Goal: Information Seeking & Learning: Learn about a topic

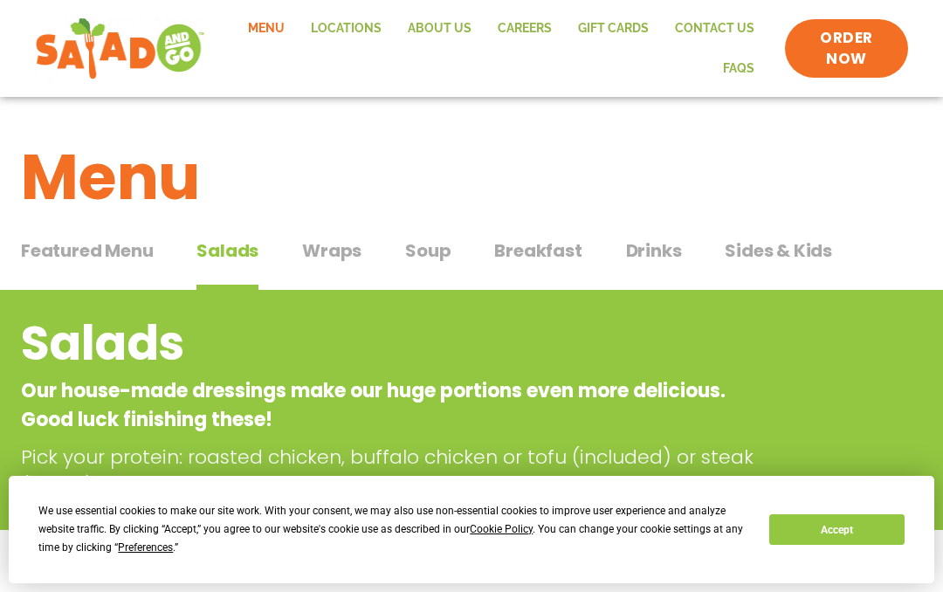
click at [843, 407] on div "Salads Our house-made dressings make our huge portions even more delicious. Goo…" at bounding box center [471, 404] width 943 height 192
click at [431, 255] on span "Soup" at bounding box center [427, 251] width 45 height 26
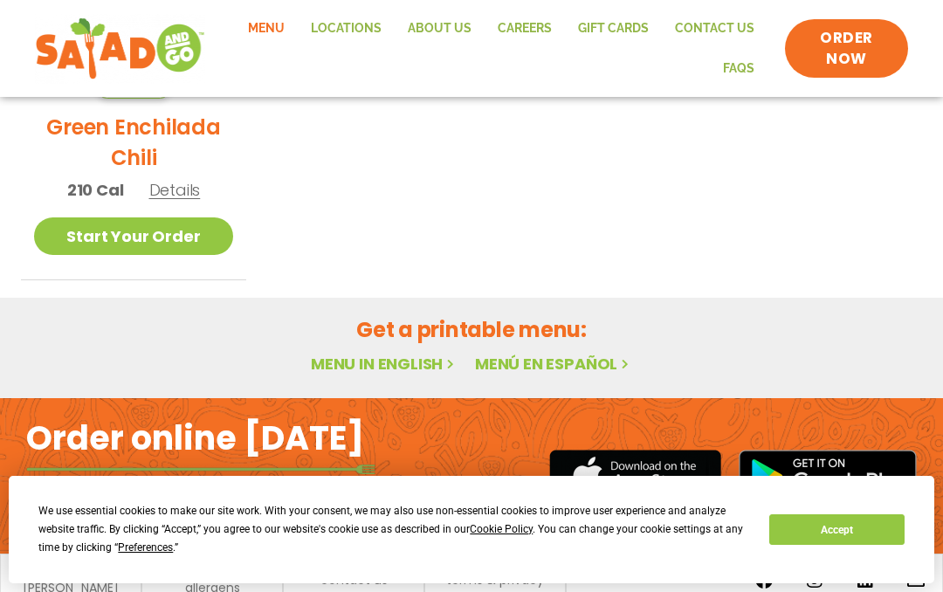
scroll to position [700, 0]
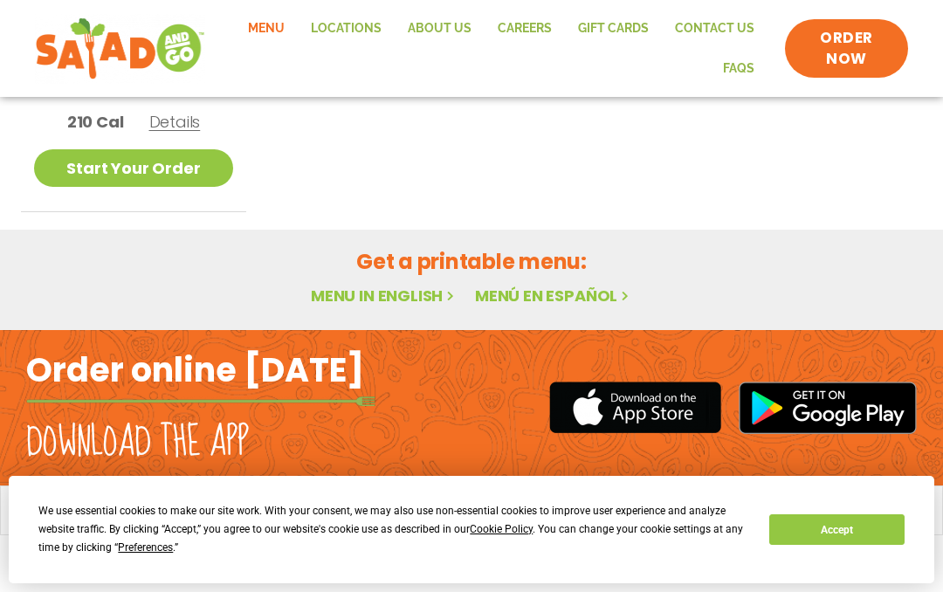
click at [761, 178] on ul "Seasonal Green Enchilada Chili 210 Cal Details Start Your Order Seasonal Start …" at bounding box center [471, 21] width 901 height 381
click at [581, 285] on link "Menú en español" at bounding box center [553, 296] width 157 height 22
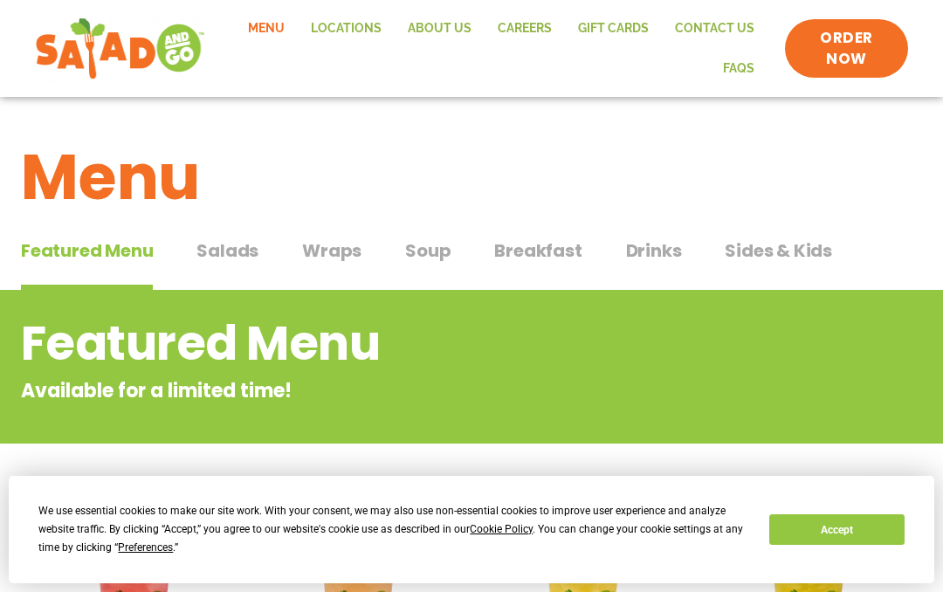
click at [443, 249] on span "Soup" at bounding box center [427, 251] width 45 height 26
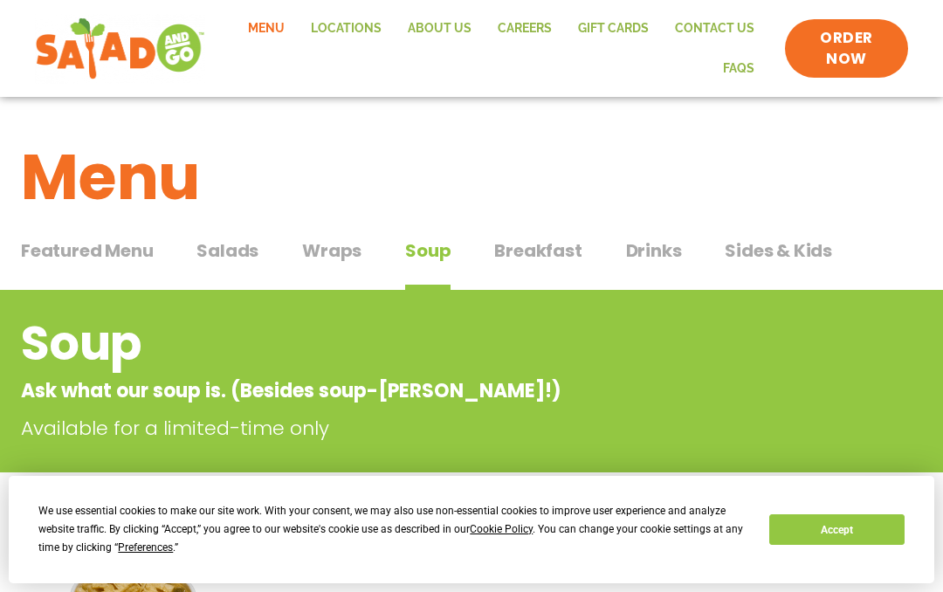
click at [357, 388] on p "Ask what our soup is. (Besides soup-[PERSON_NAME]!)" at bounding box center [401, 390] width 761 height 29
click at [236, 254] on span "Salads" at bounding box center [228, 251] width 62 height 26
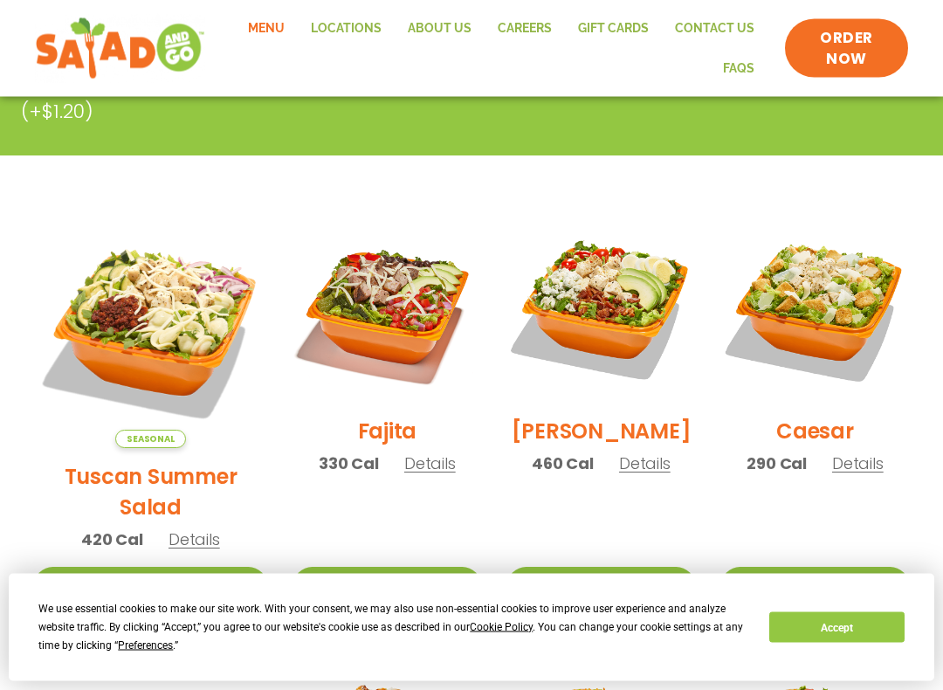
scroll to position [375, 0]
click at [158, 321] on img at bounding box center [150, 331] width 233 height 233
click at [617, 318] on img at bounding box center [601, 309] width 188 height 188
click at [836, 317] on img at bounding box center [815, 309] width 188 height 188
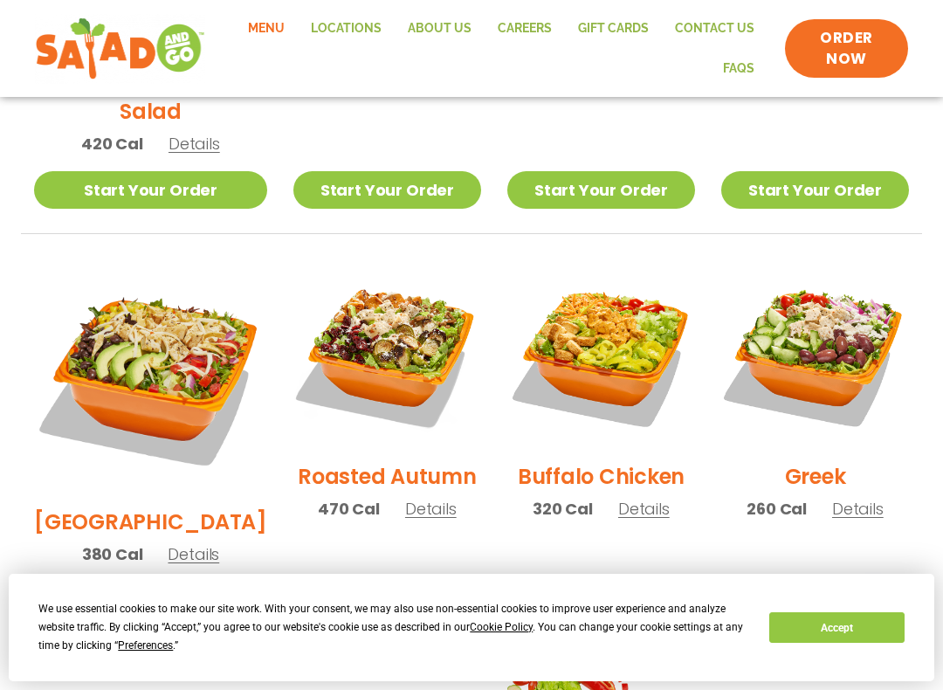
scroll to position [774, 0]
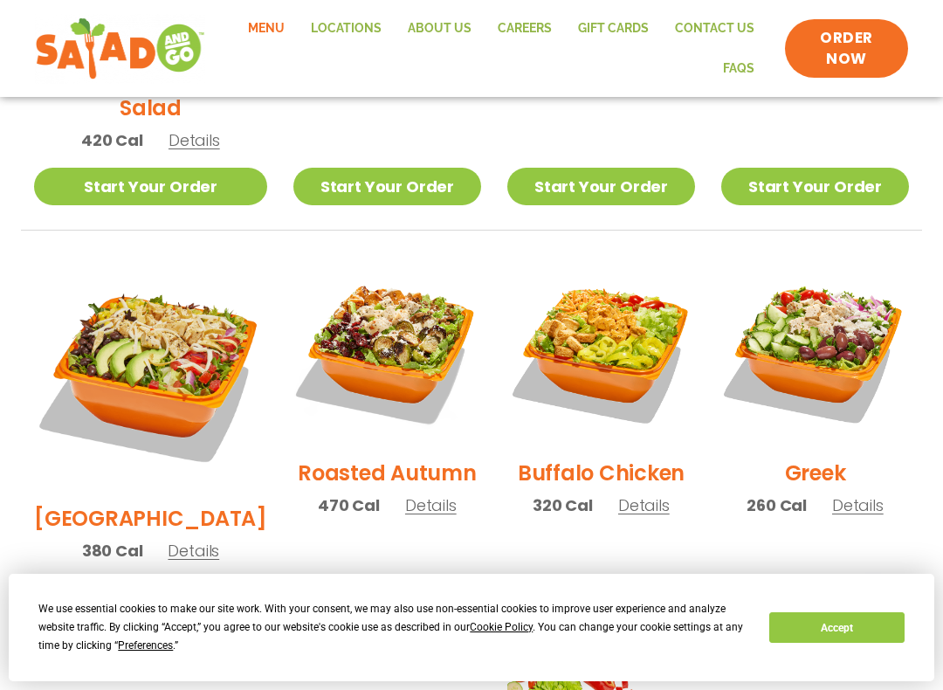
click at [621, 340] on img at bounding box center [601, 351] width 188 height 188
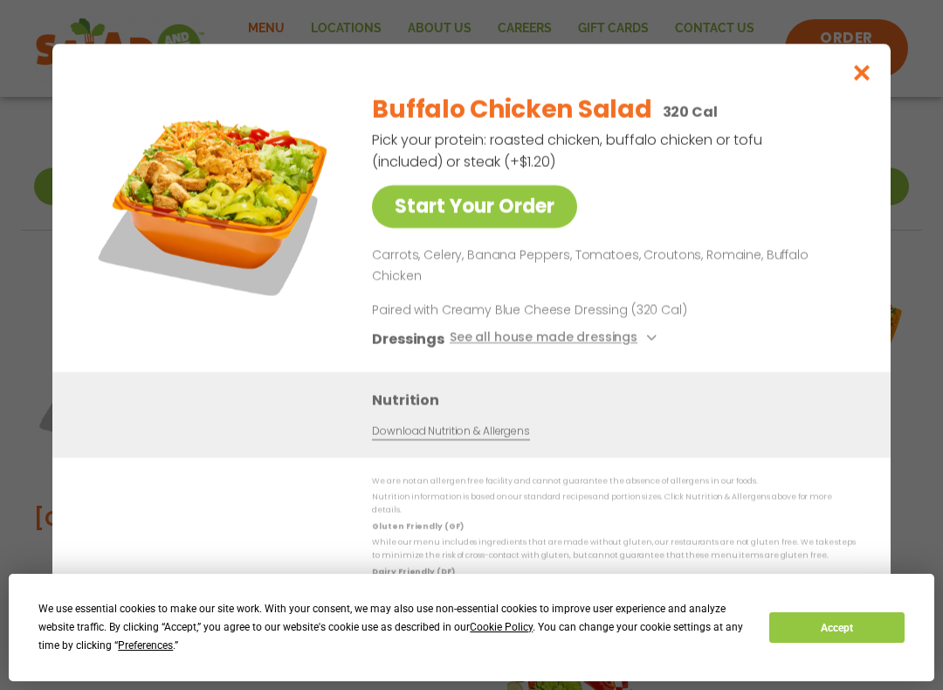
click at [609, 335] on button "See all house made dressings" at bounding box center [556, 339] width 212 height 22
